Goal: Information Seeking & Learning: Learn about a topic

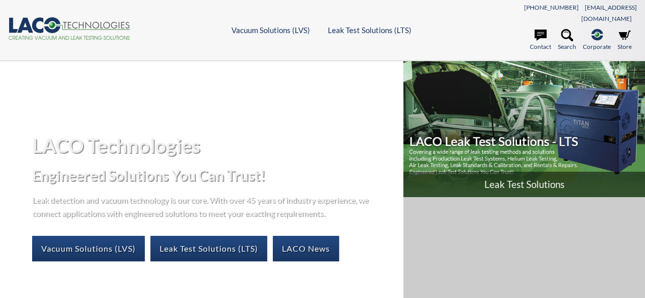
select select "言語翻訳ウィジェット"
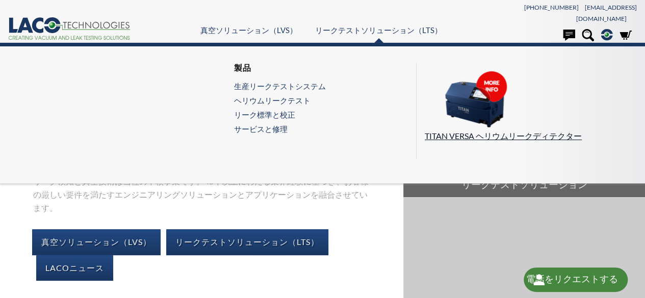
click at [476, 113] on img at bounding box center [476, 99] width 102 height 57
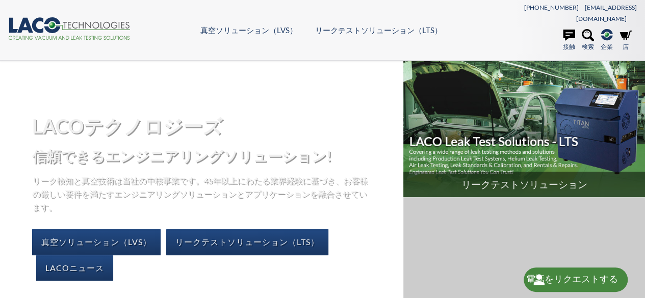
click at [516, 179] on font "リークテストソリューション" at bounding box center [524, 185] width 126 height 12
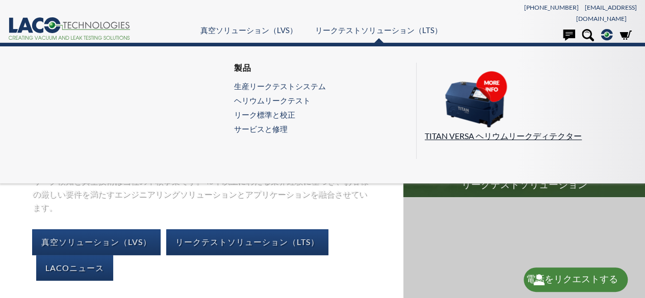
click at [501, 100] on img at bounding box center [476, 99] width 102 height 57
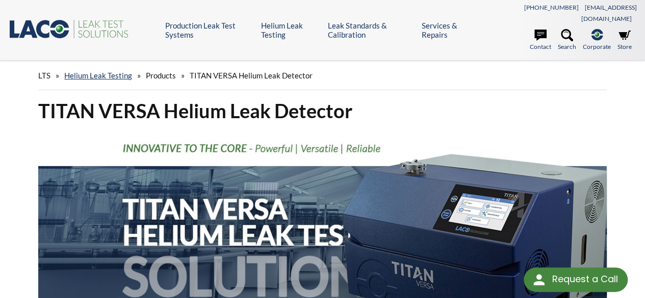
select select "言語翻訳ウィジェット"
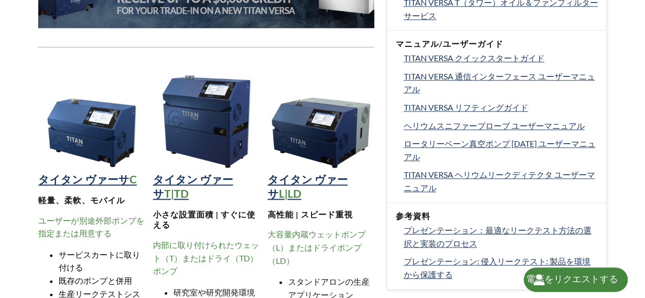
scroll to position [663, 0]
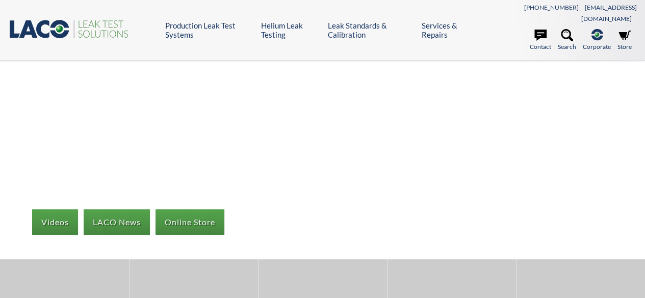
select select "言語翻訳ウィジェット"
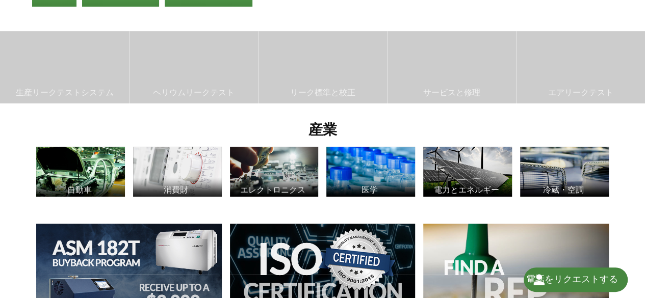
scroll to position [153, 0]
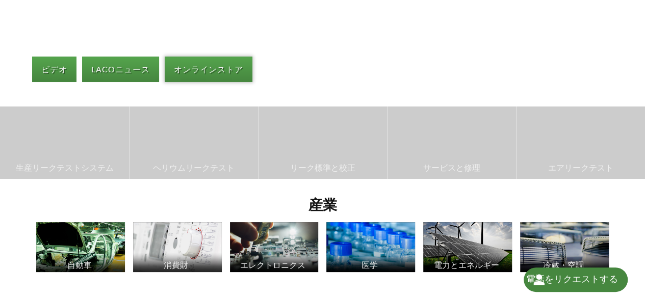
click at [235, 64] on font "オンラインストア" at bounding box center [208, 69] width 69 height 10
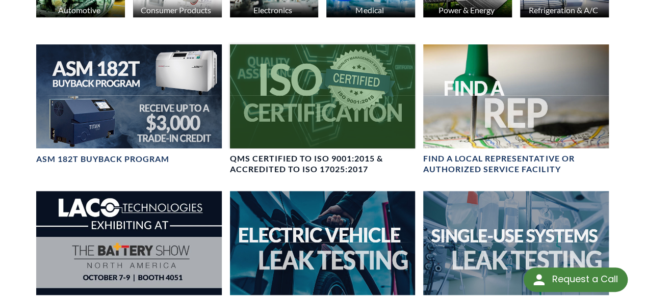
scroll to position [404, 0]
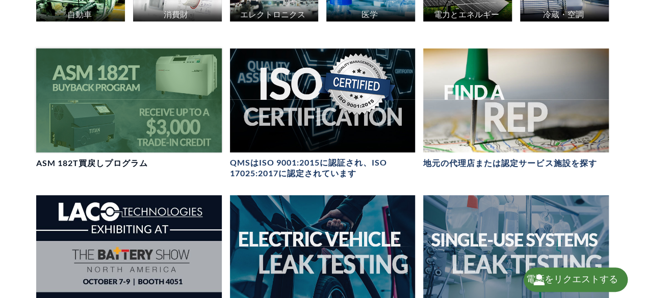
click at [161, 115] on div at bounding box center [128, 100] width 185 height 104
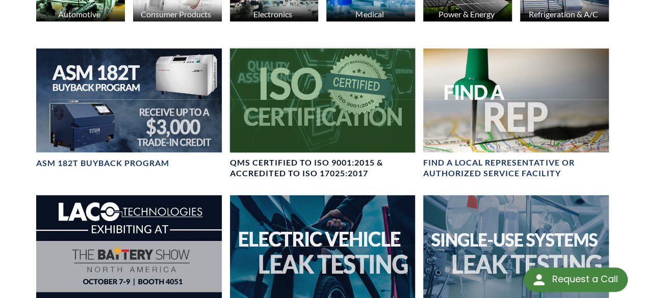
scroll to position [400, 0]
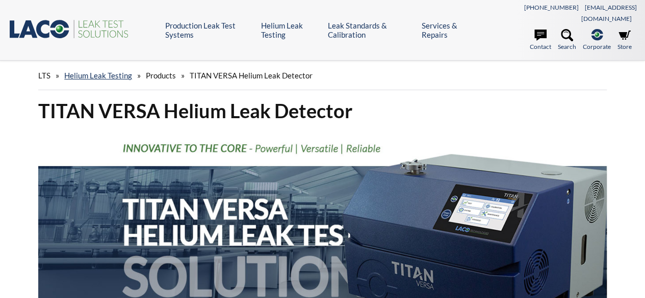
select select "言語翻訳ウィジェット"
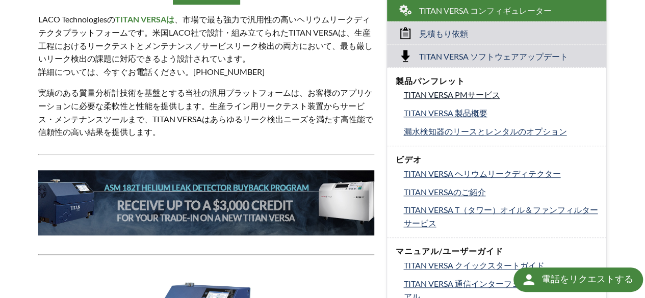
scroll to position [459, 0]
